Goal: Check status: Check status

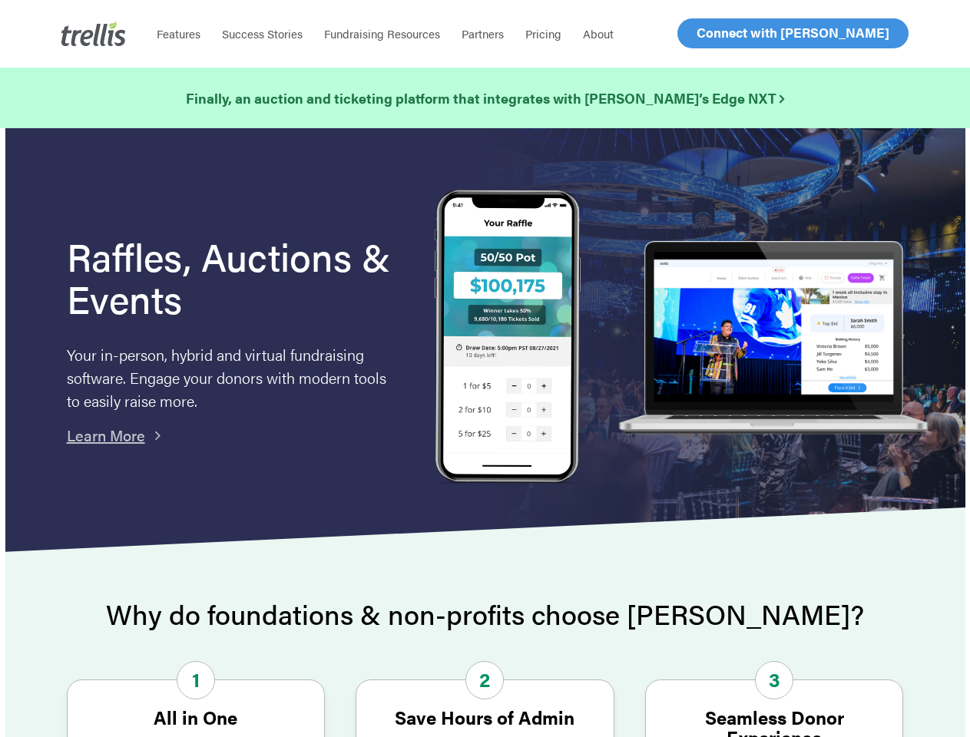
click at [485, 369] on img at bounding box center [508, 338] width 146 height 297
